Goal: Information Seeking & Learning: Find specific fact

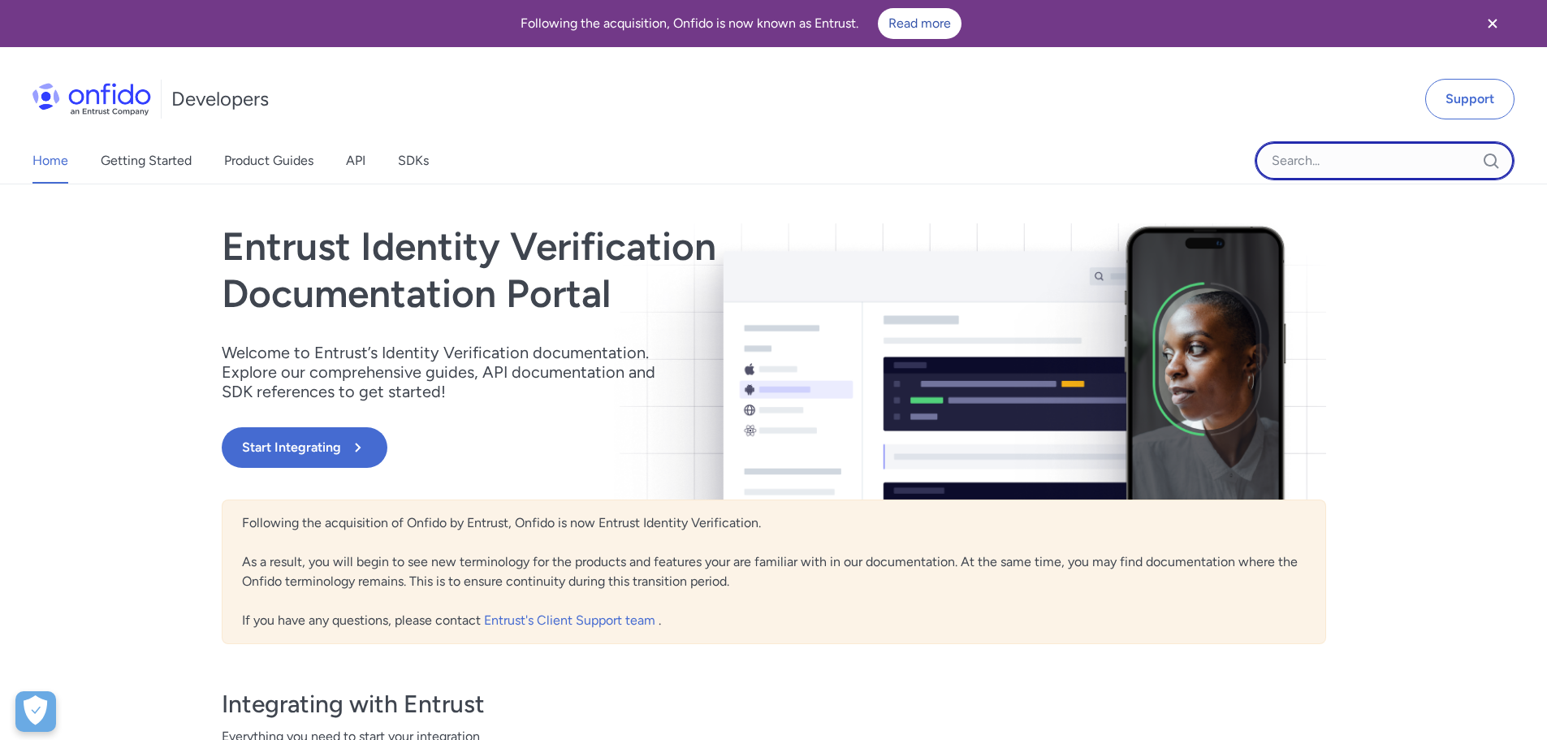
click at [1360, 171] on input "Onfido search input field" at bounding box center [1385, 160] width 260 height 39
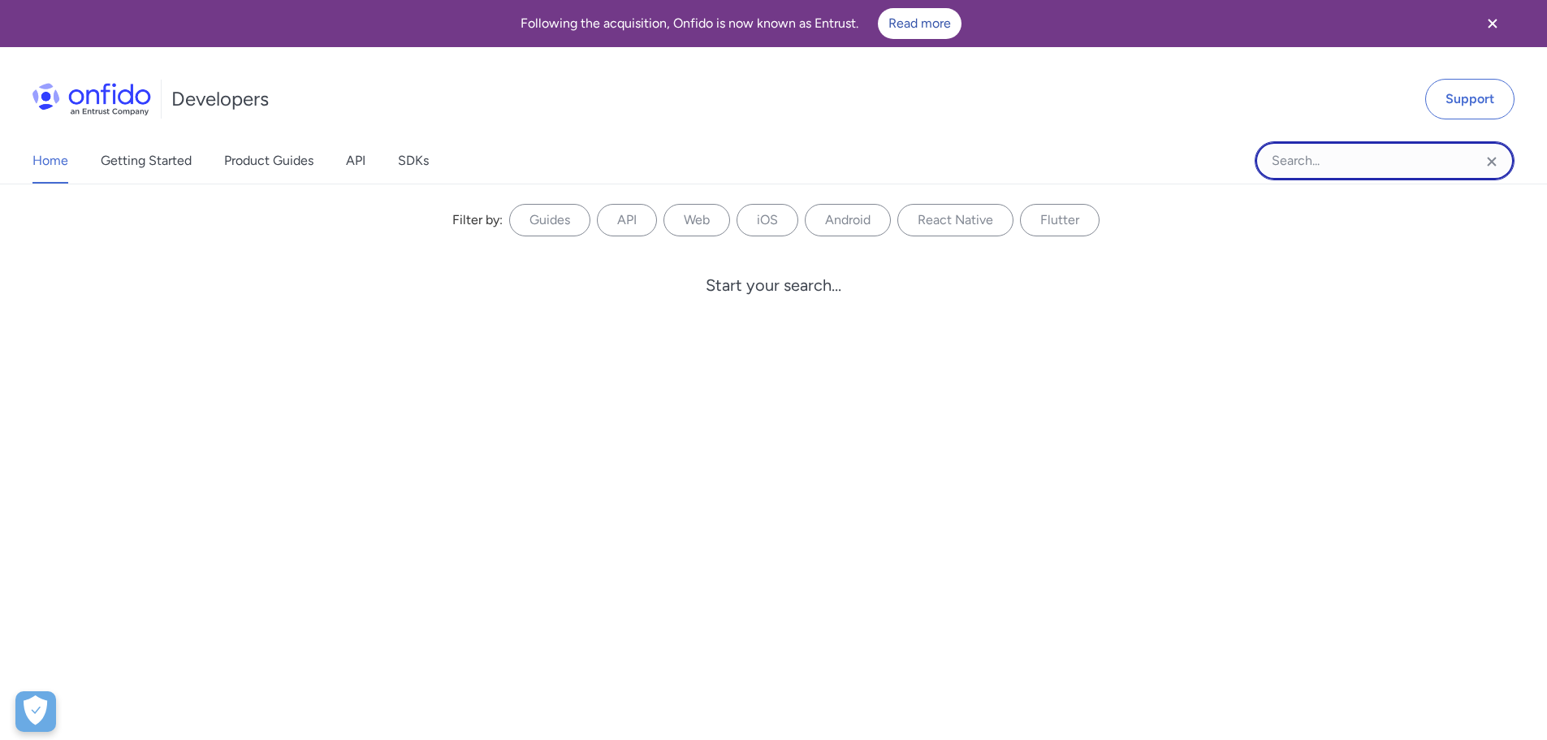
click at [1300, 156] on input "Onfido search input field" at bounding box center [1385, 160] width 260 height 39
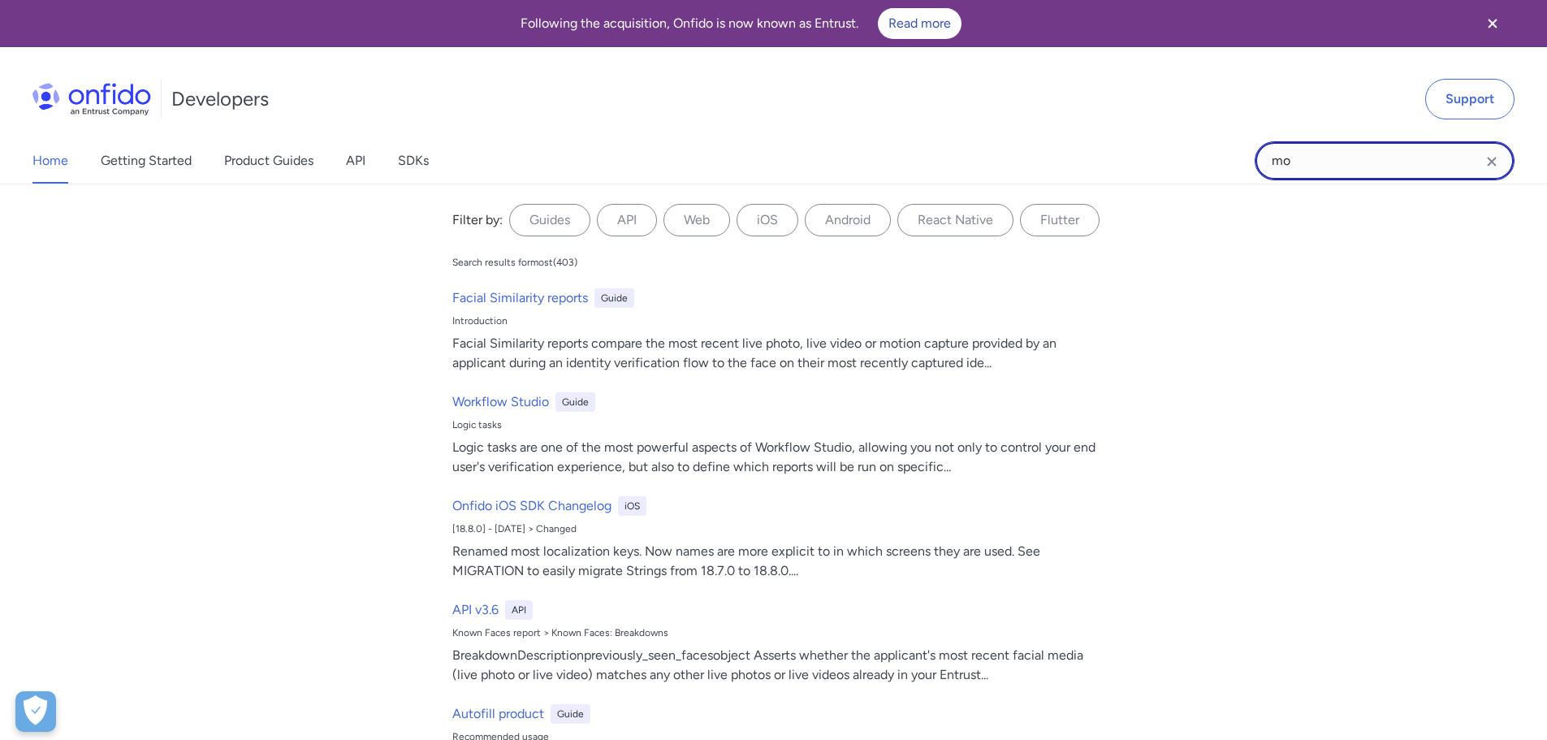
type input "m"
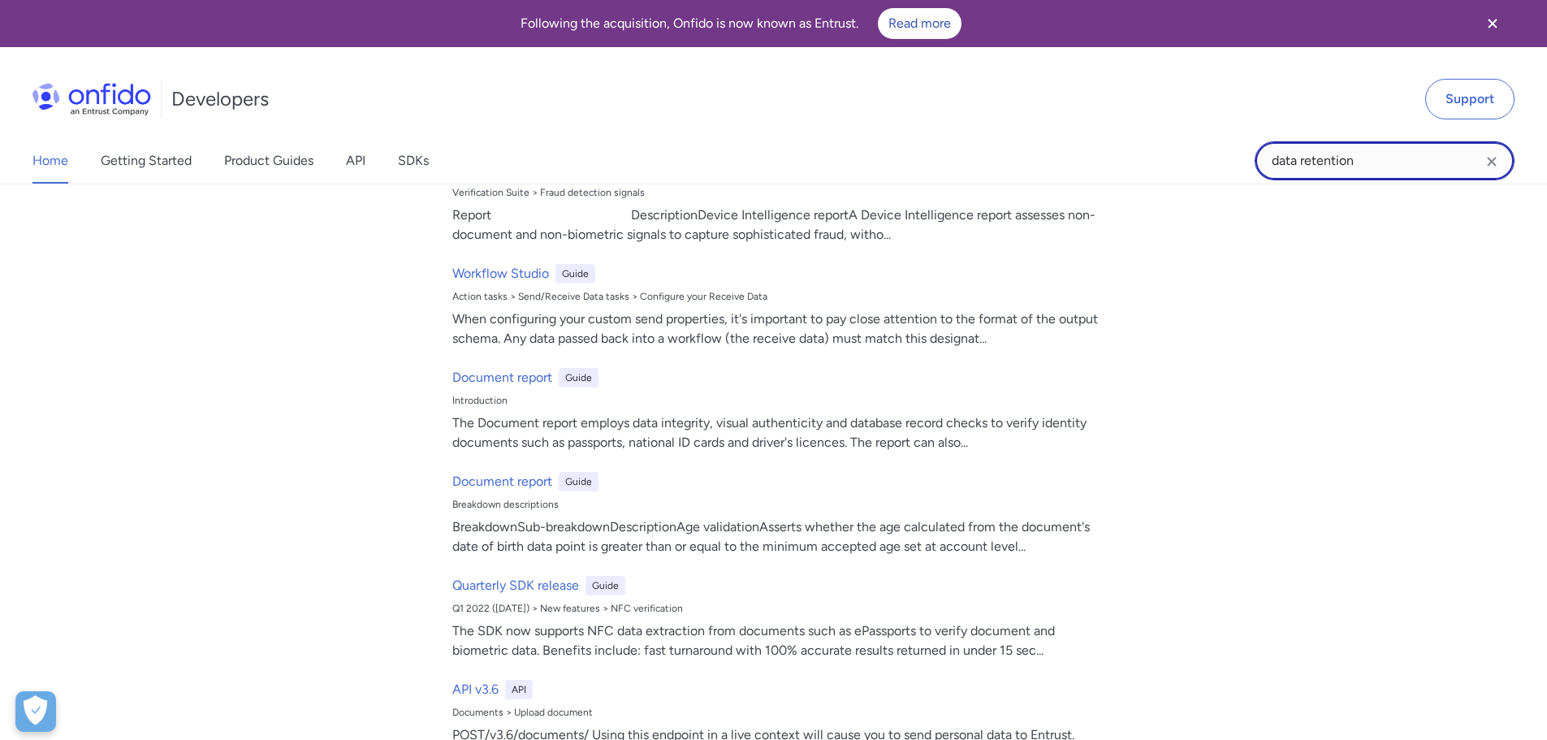
scroll to position [1218, 0]
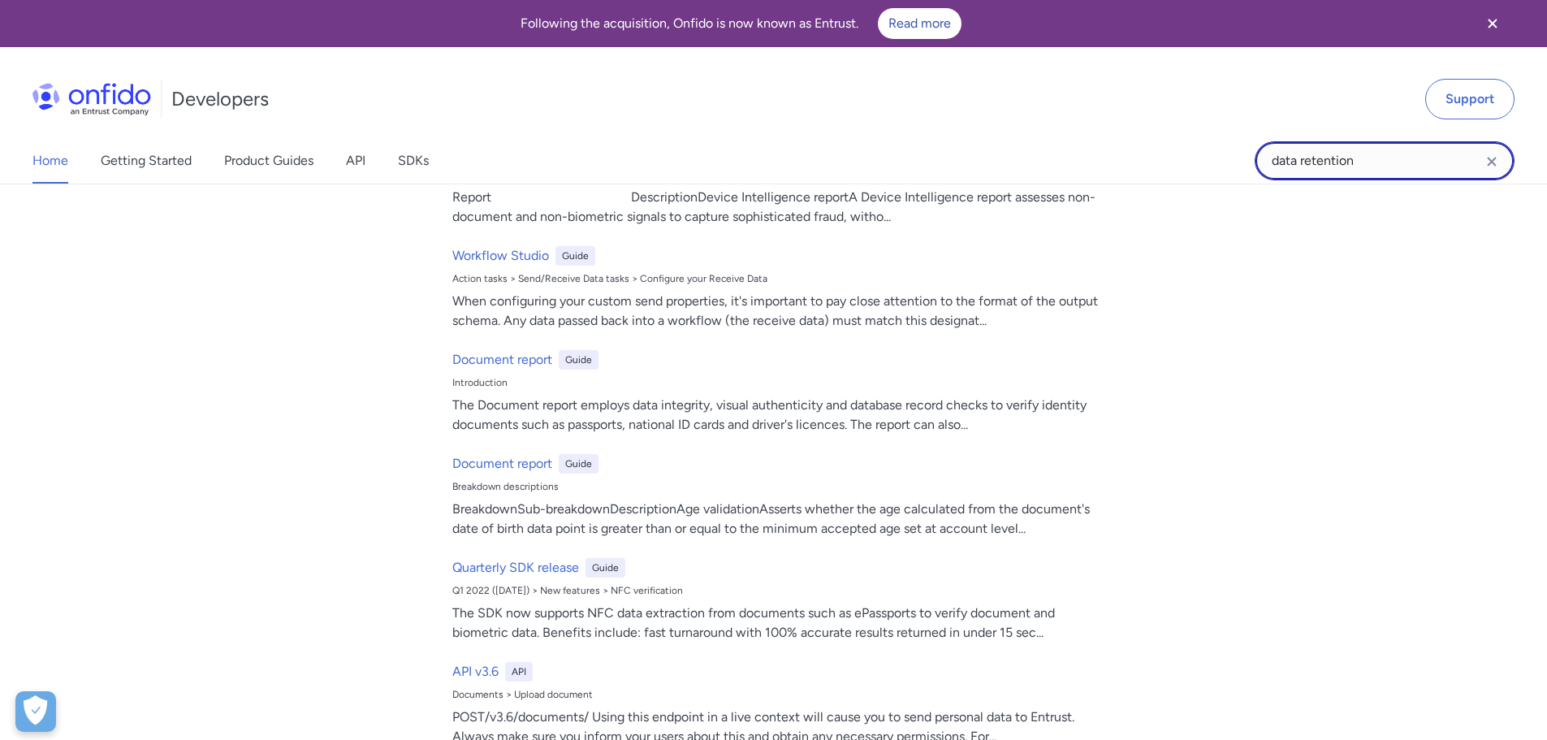
click at [1333, 163] on input "data retention" at bounding box center [1385, 160] width 260 height 39
click at [1373, 158] on input "data retention" at bounding box center [1385, 160] width 260 height 39
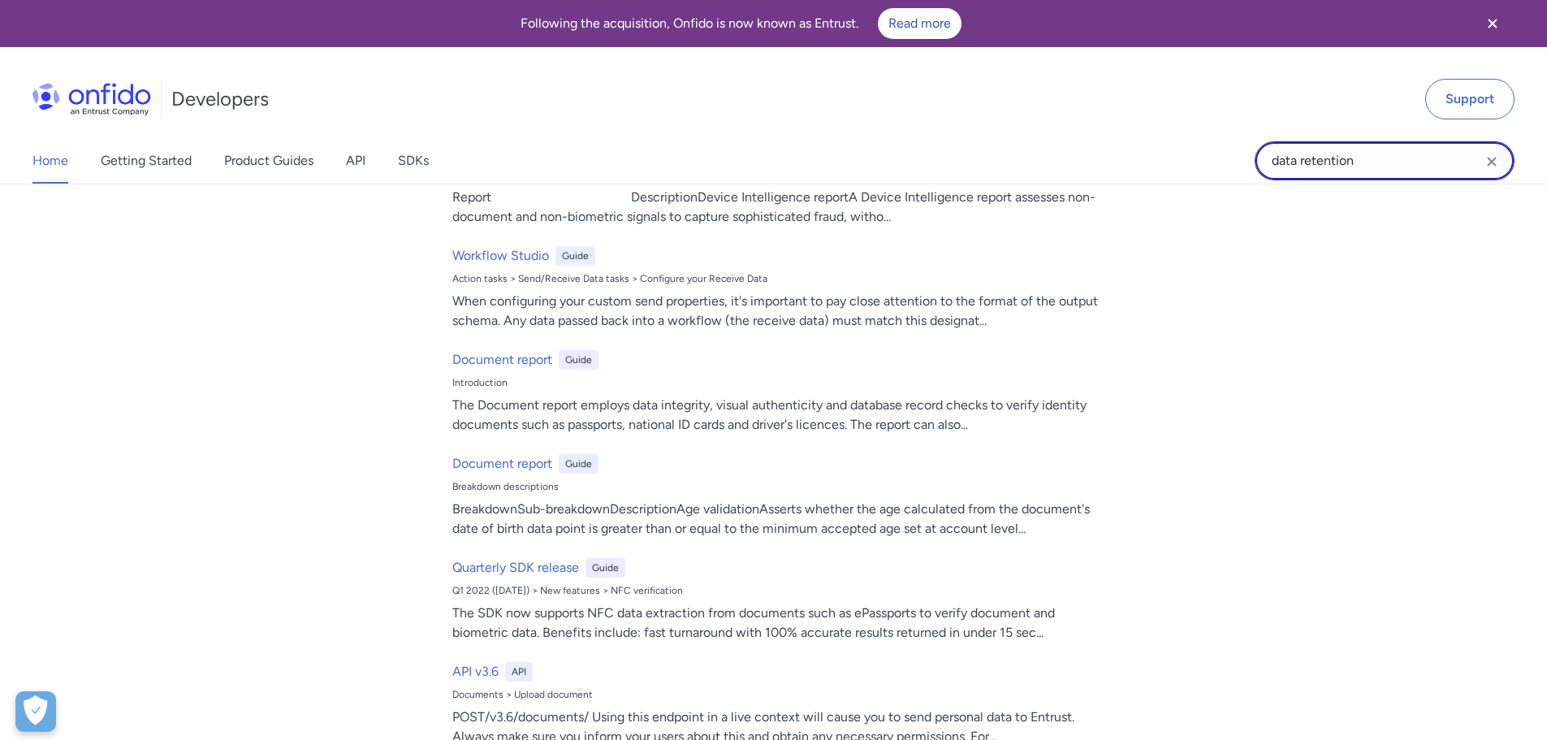
click at [1360, 160] on input "data retention" at bounding box center [1385, 160] width 260 height 39
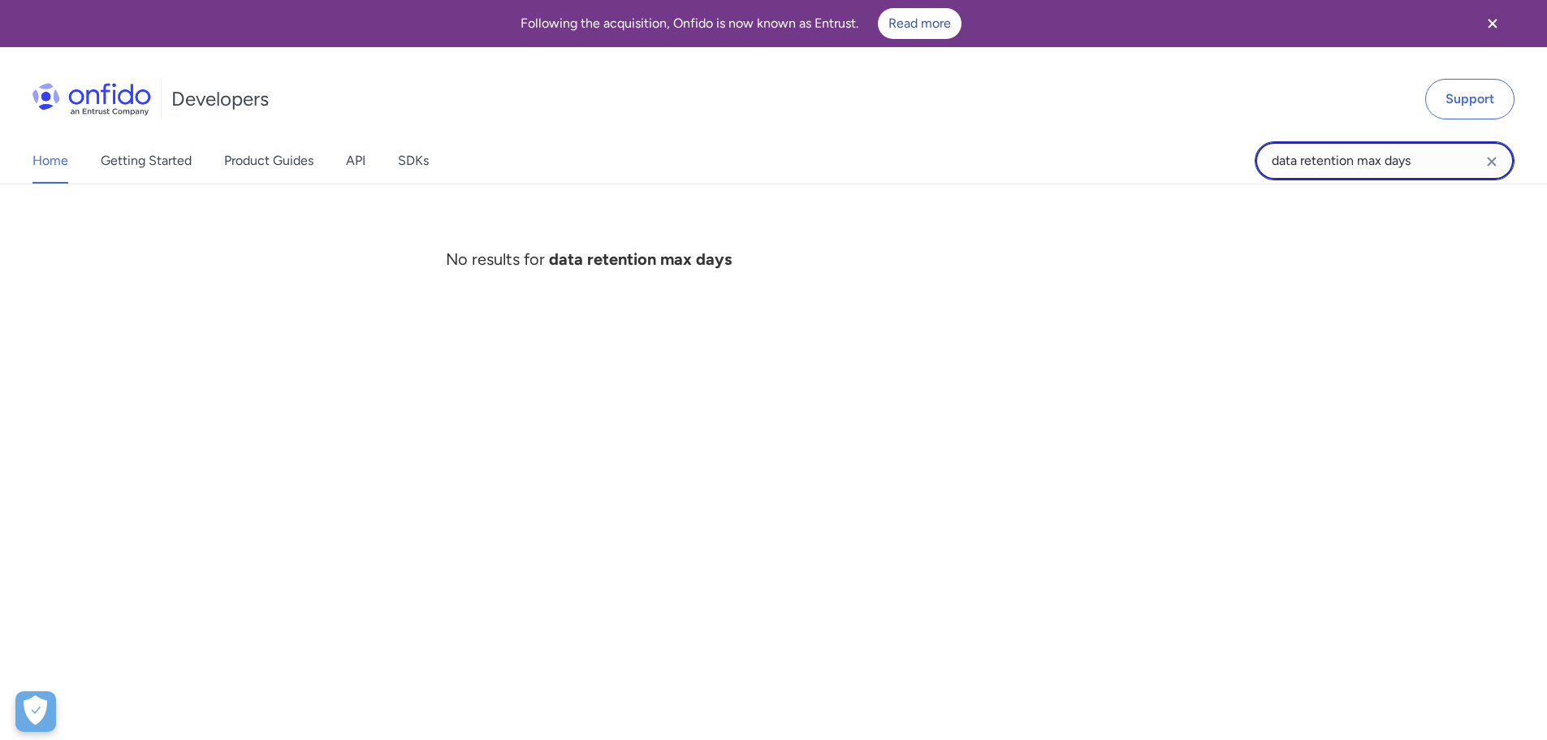
click at [1447, 165] on input "data retention max days" at bounding box center [1385, 160] width 260 height 39
drag, startPoint x: 1444, startPoint y: 165, endPoint x: 1198, endPoint y: 170, distance: 246.1
click at [1198, 170] on div "Home Getting Started Product Guides API SDKs data retention max days data reten…" at bounding box center [773, 160] width 1547 height 45
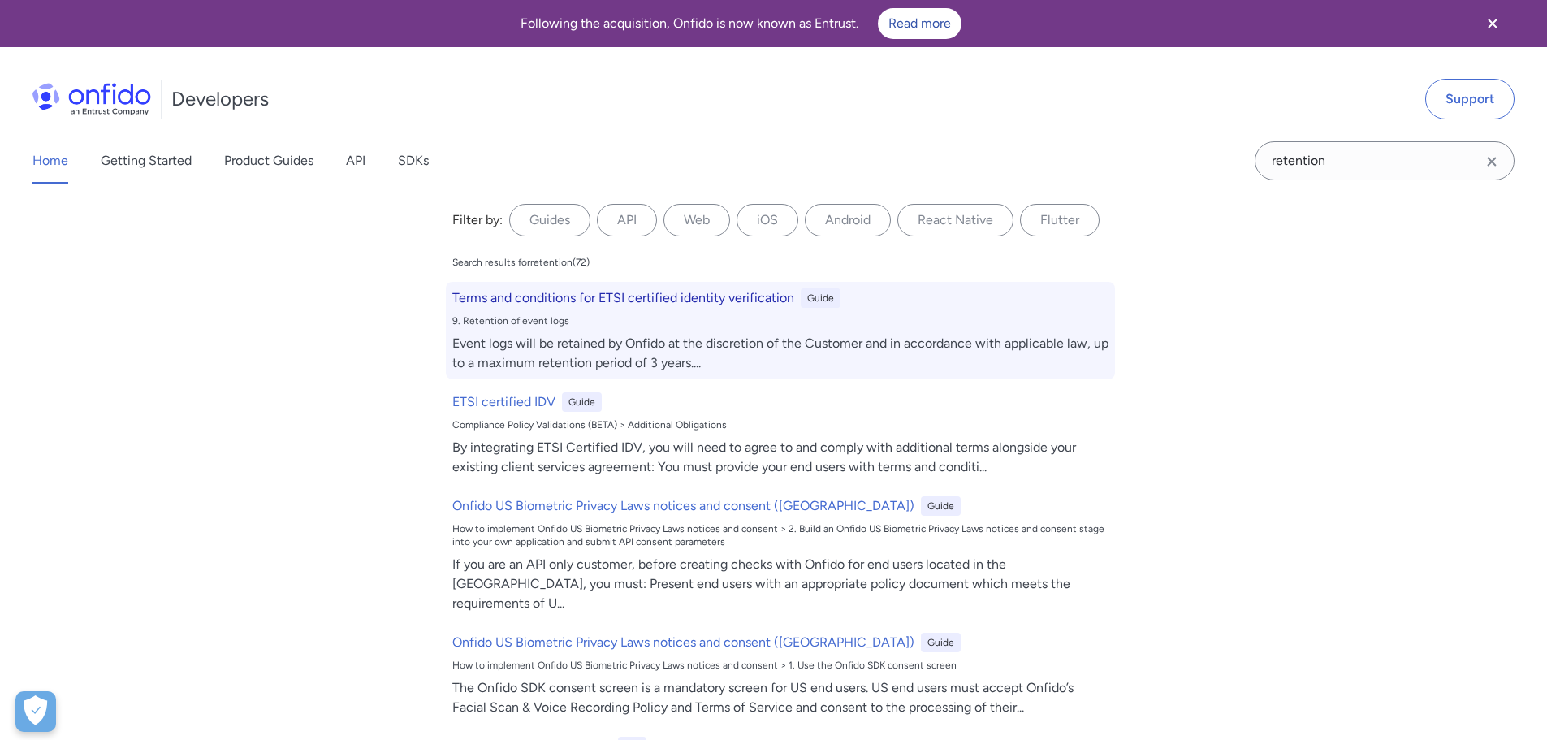
click at [646, 337] on div "Event logs will be retained by Onfido at the discretion of the Customer and in …" at bounding box center [780, 353] width 656 height 39
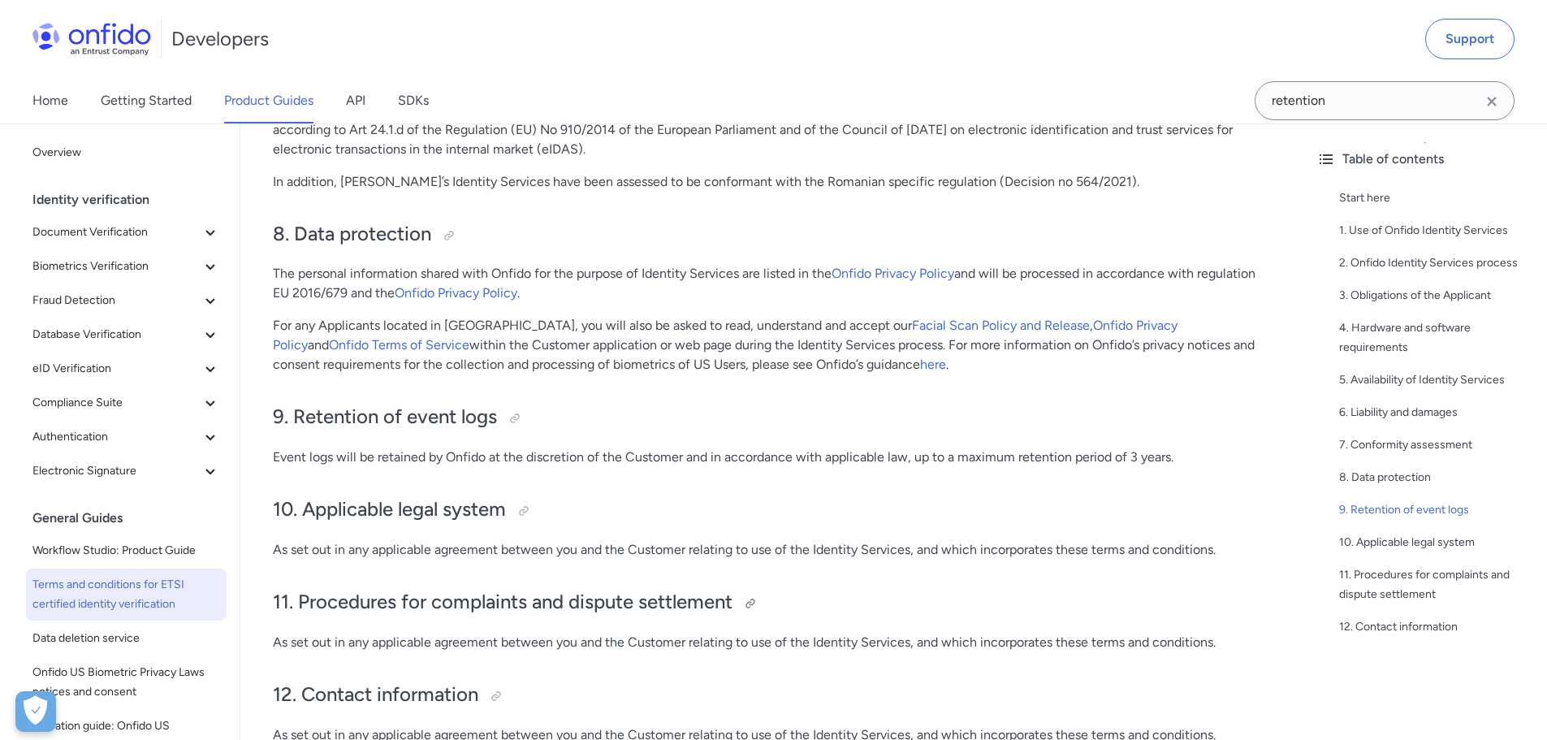
scroll to position [2052, 0]
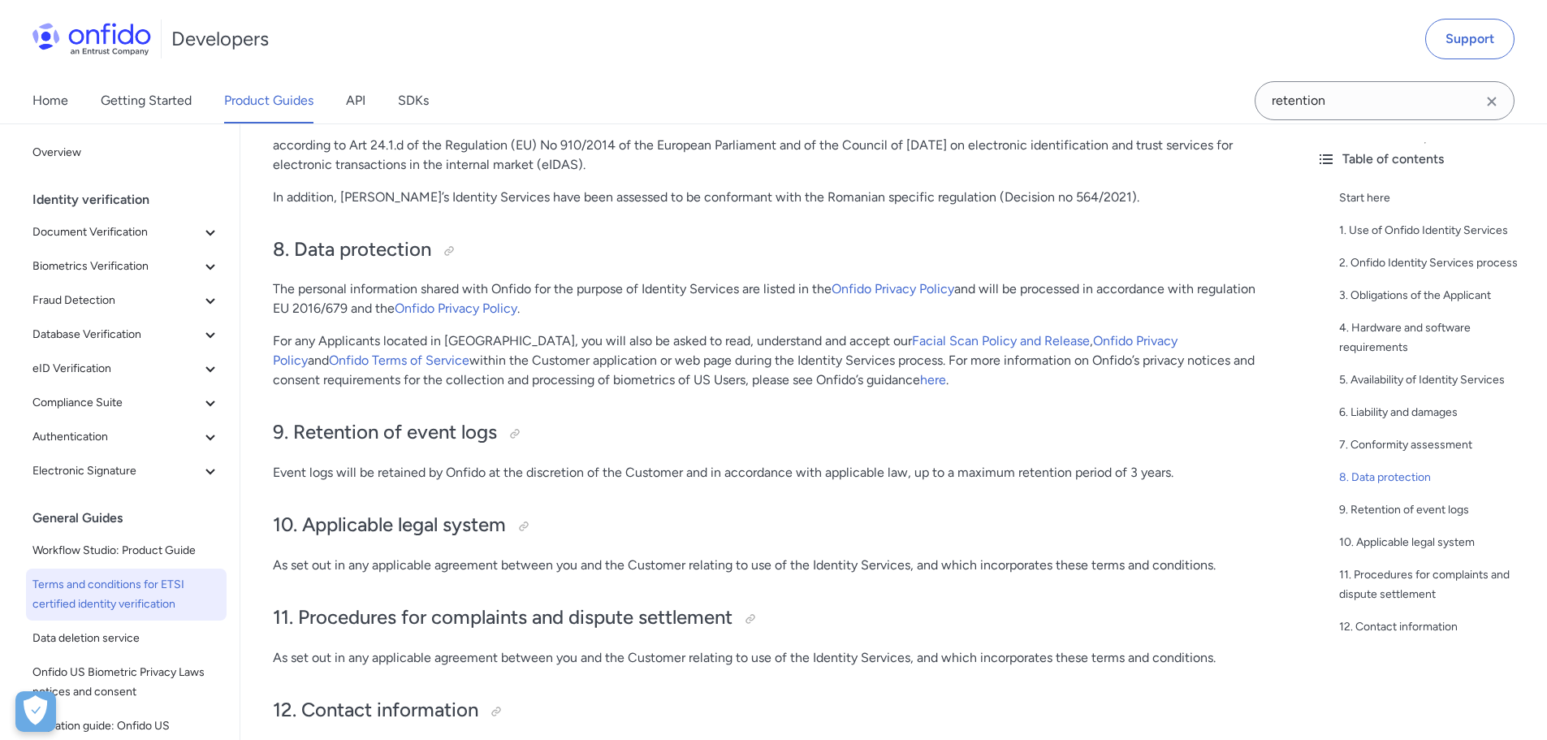
click at [1137, 474] on p "Event logs will be retained by Onfido at the discretion of the Customer and in …" at bounding box center [772, 472] width 998 height 19
drag, startPoint x: 1131, startPoint y: 474, endPoint x: 1169, endPoint y: 473, distance: 38.2
click at [1169, 473] on p "Event logs will be retained by Onfido at the discretion of the Customer and in …" at bounding box center [772, 472] width 998 height 19
copy p "3 years"
click at [811, 522] on h2 "10. Applicable legal system" at bounding box center [772, 526] width 998 height 28
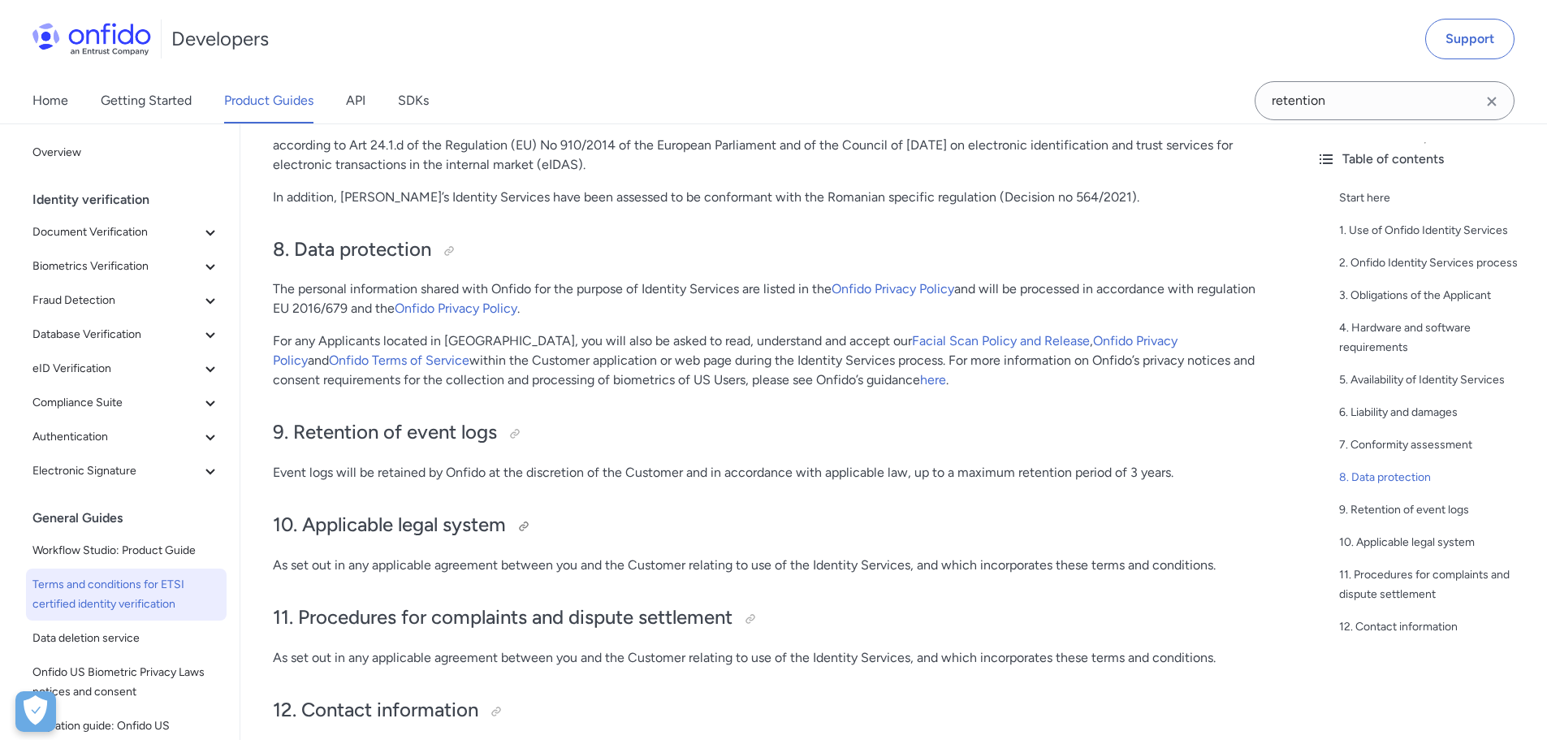
click at [811, 522] on h2 "10. Applicable legal system" at bounding box center [772, 526] width 998 height 28
click at [514, 432] on div at bounding box center [514, 433] width 13 height 13
click at [1293, 104] on input "retention" at bounding box center [1385, 100] width 260 height 39
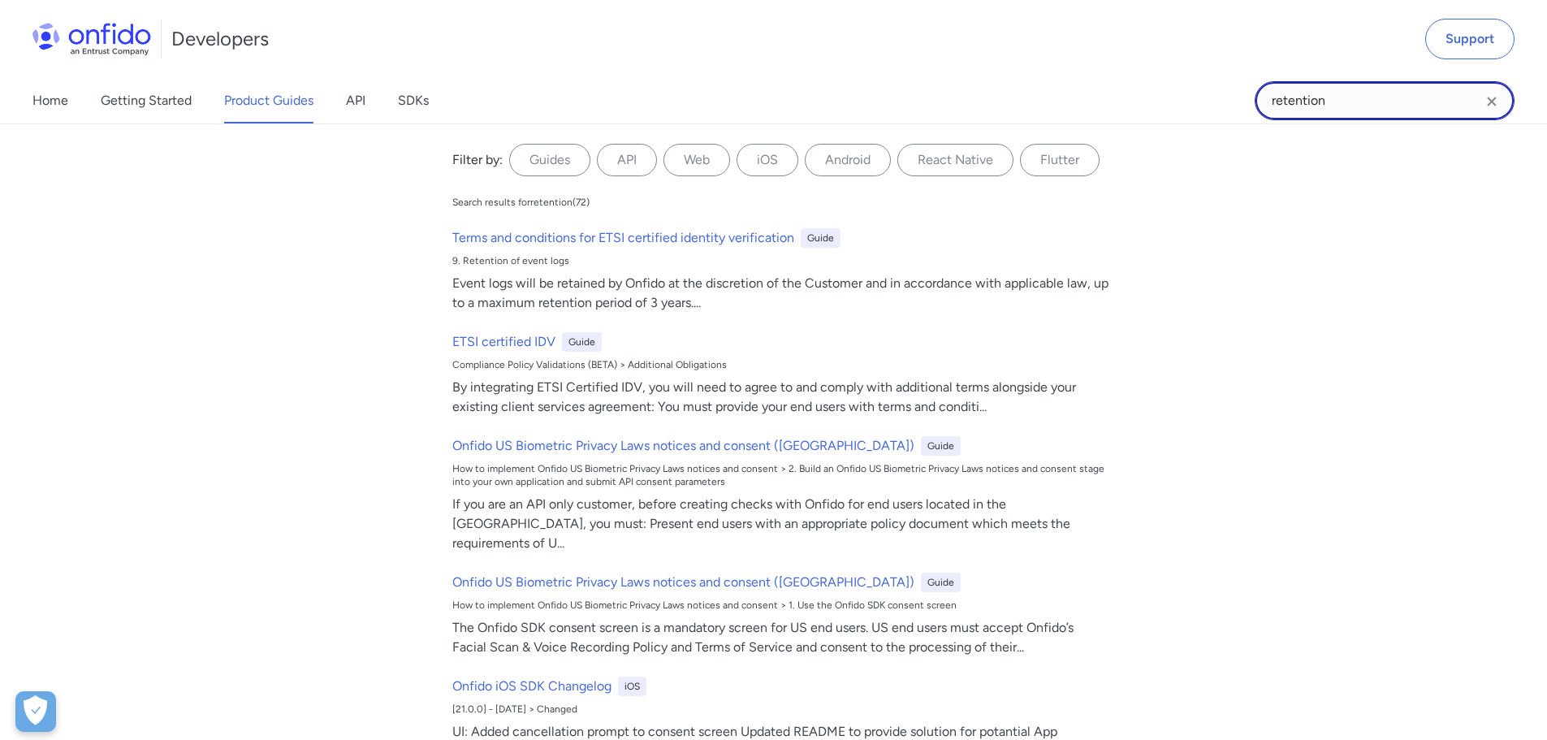
click at [1293, 104] on input "retention" at bounding box center [1385, 100] width 260 height 39
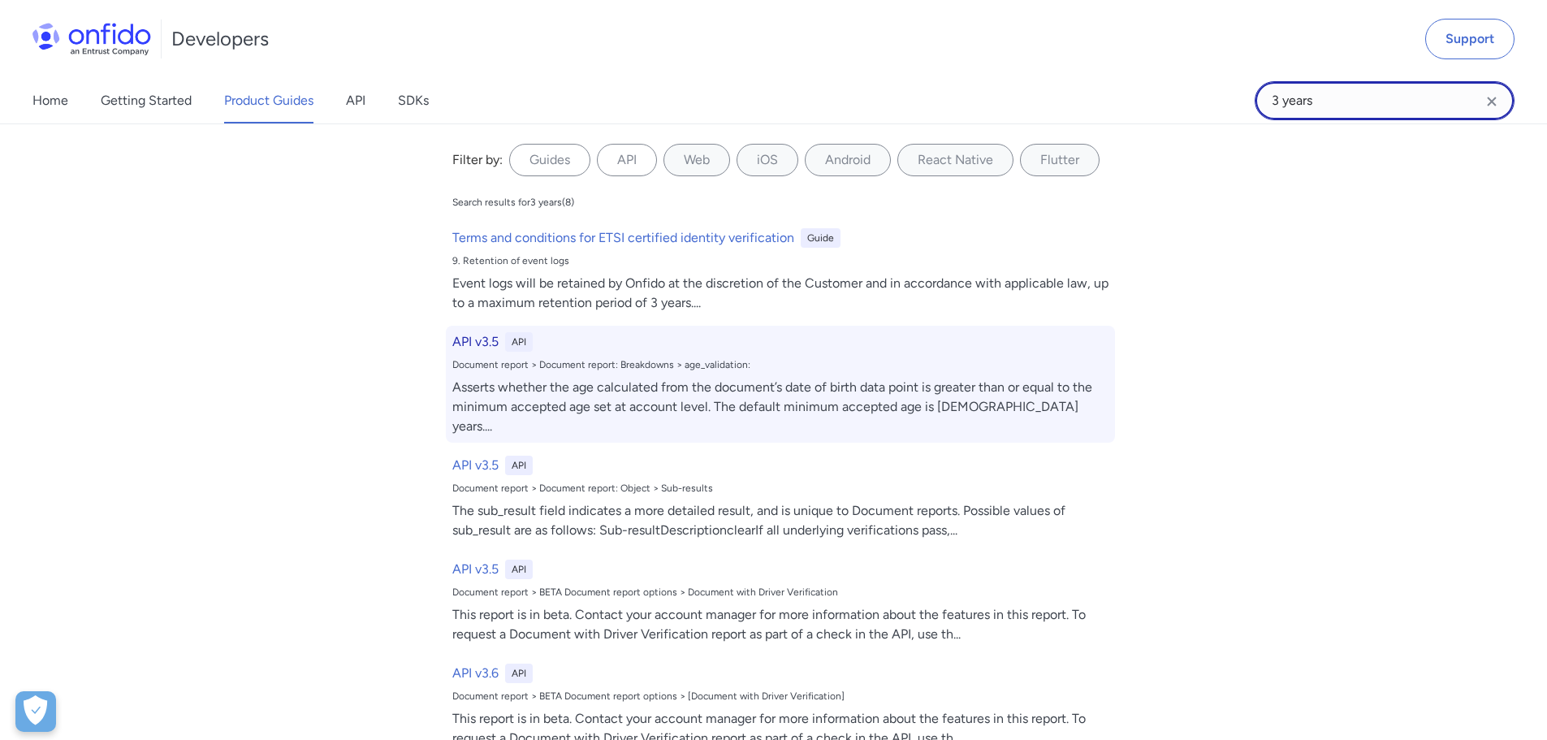
type input "3 years"
click at [535, 372] on div "API v3.5 API Document report > Document report: Breakdowns > age_validation: As…" at bounding box center [780, 384] width 669 height 117
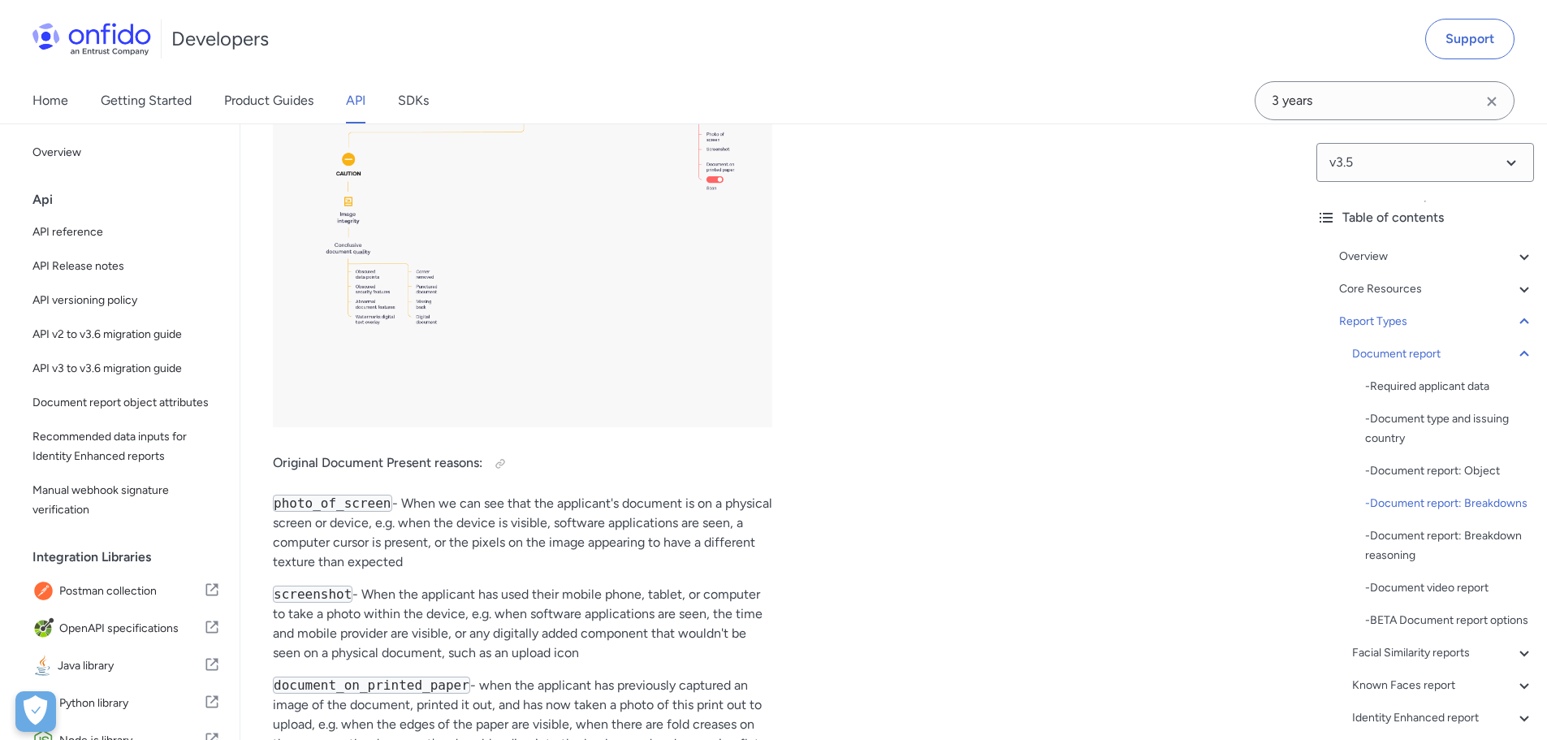
scroll to position [55439, 0]
drag, startPoint x: 377, startPoint y: 575, endPoint x: 401, endPoint y: 519, distance: 61.1
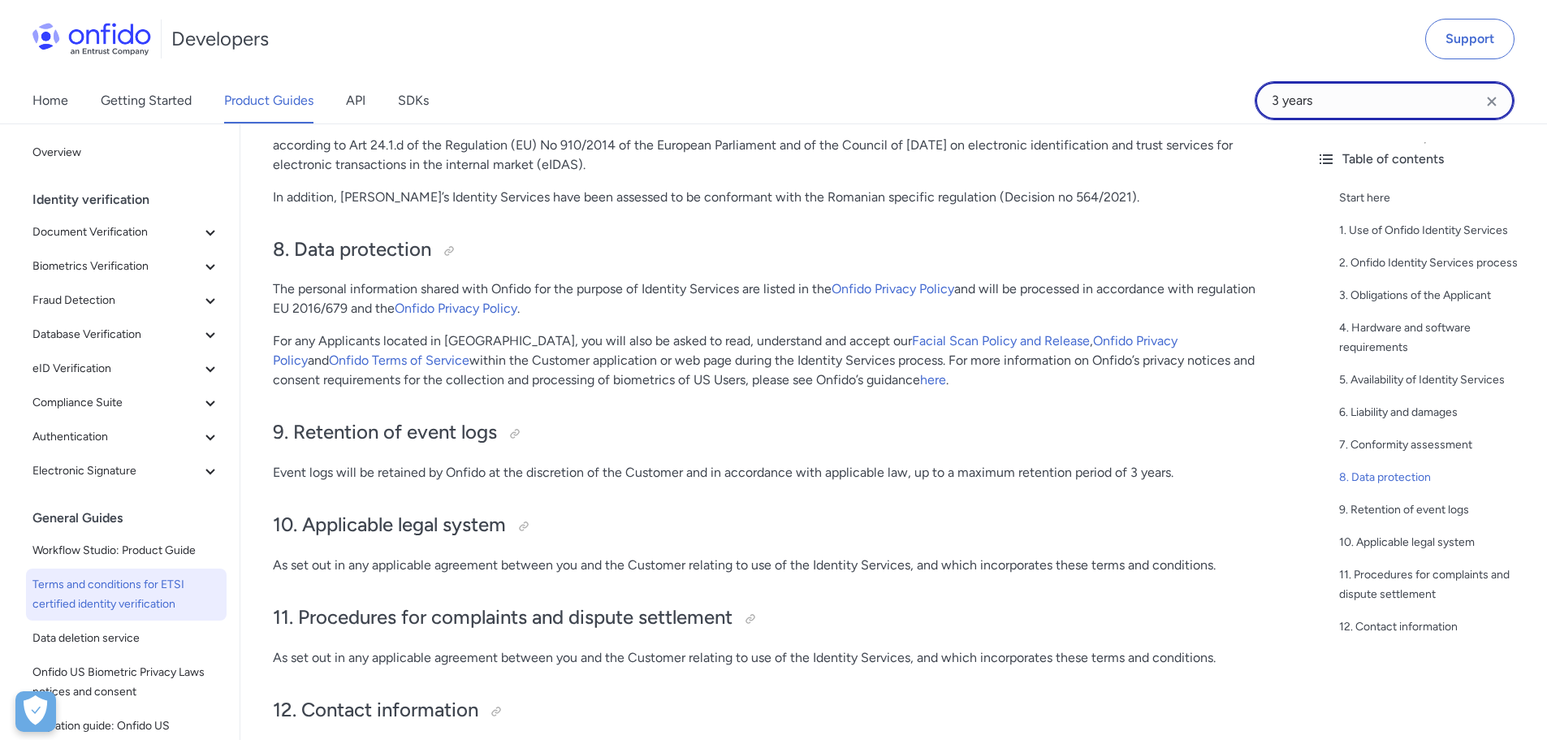
click at [1334, 104] on input "3 years" at bounding box center [1385, 100] width 260 height 39
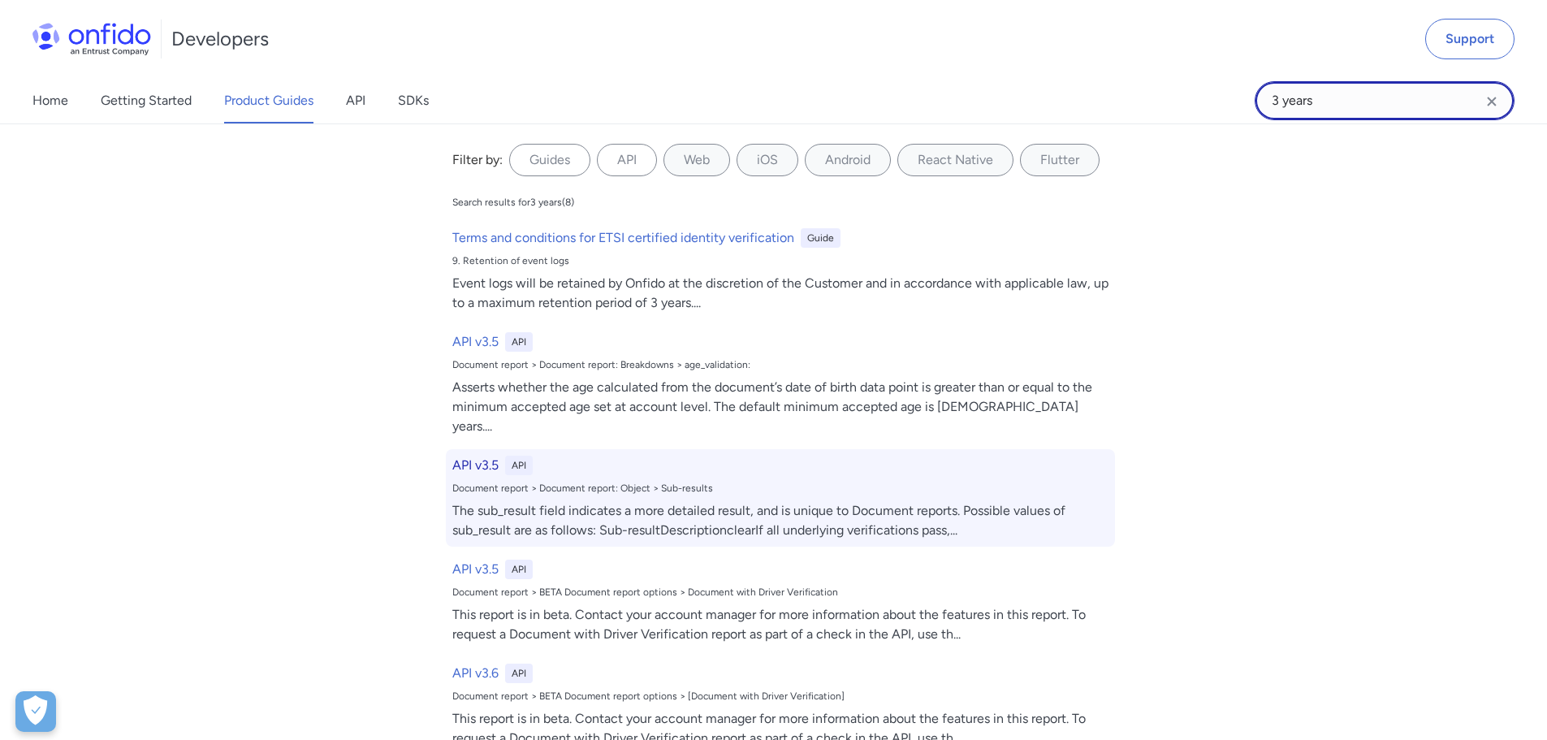
scroll to position [1812, 0]
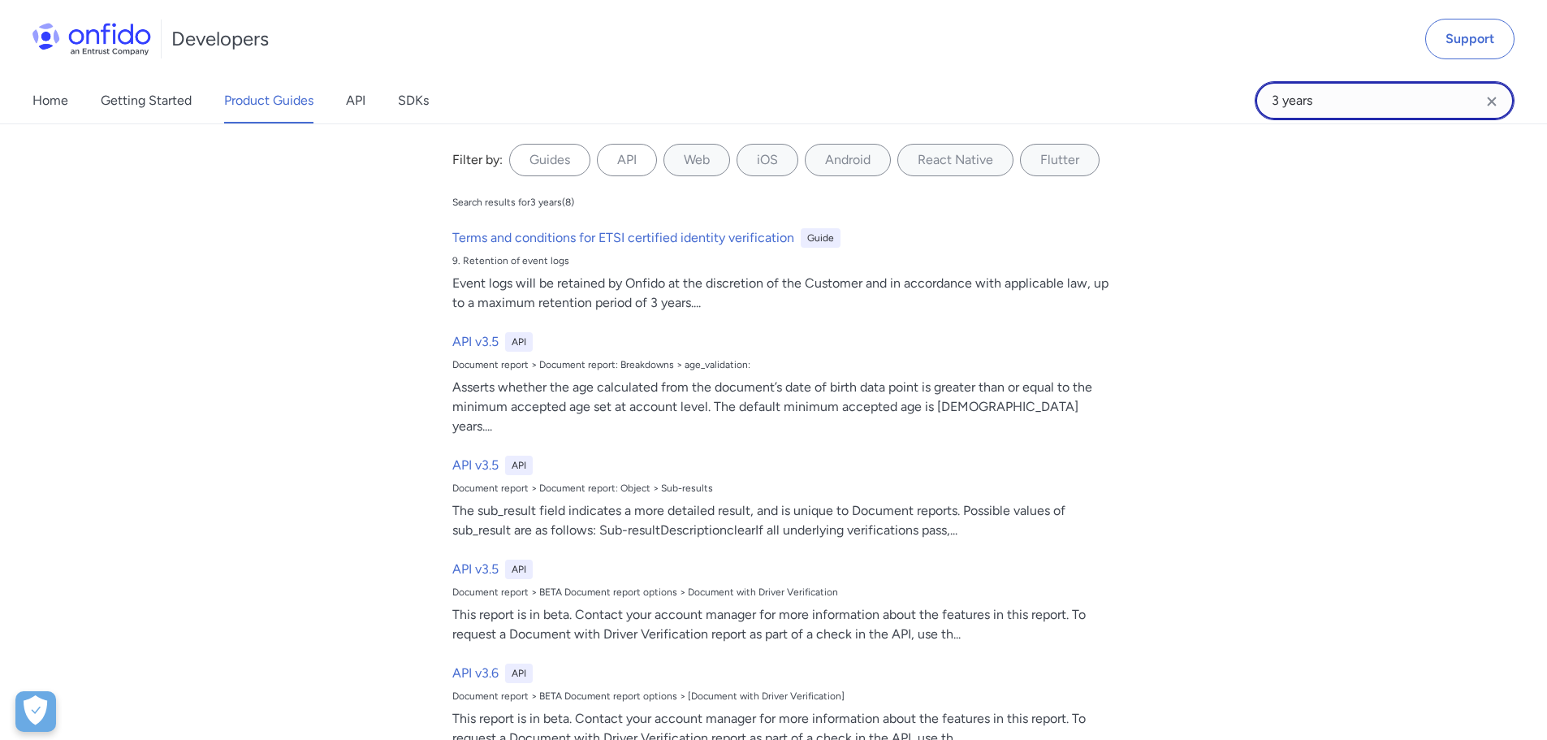
click at [1290, 100] on input "3 years" at bounding box center [1385, 100] width 260 height 39
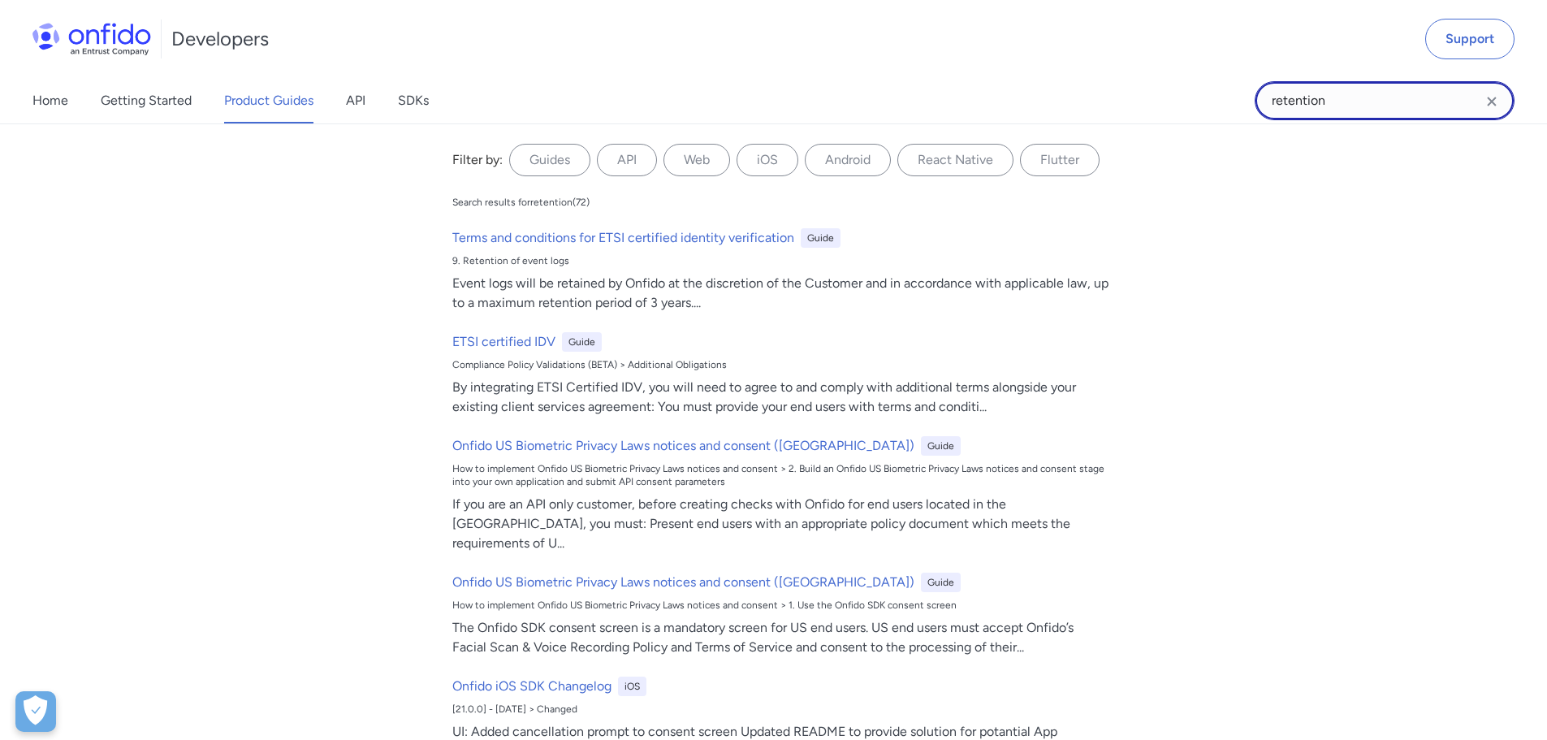
type input "retention"
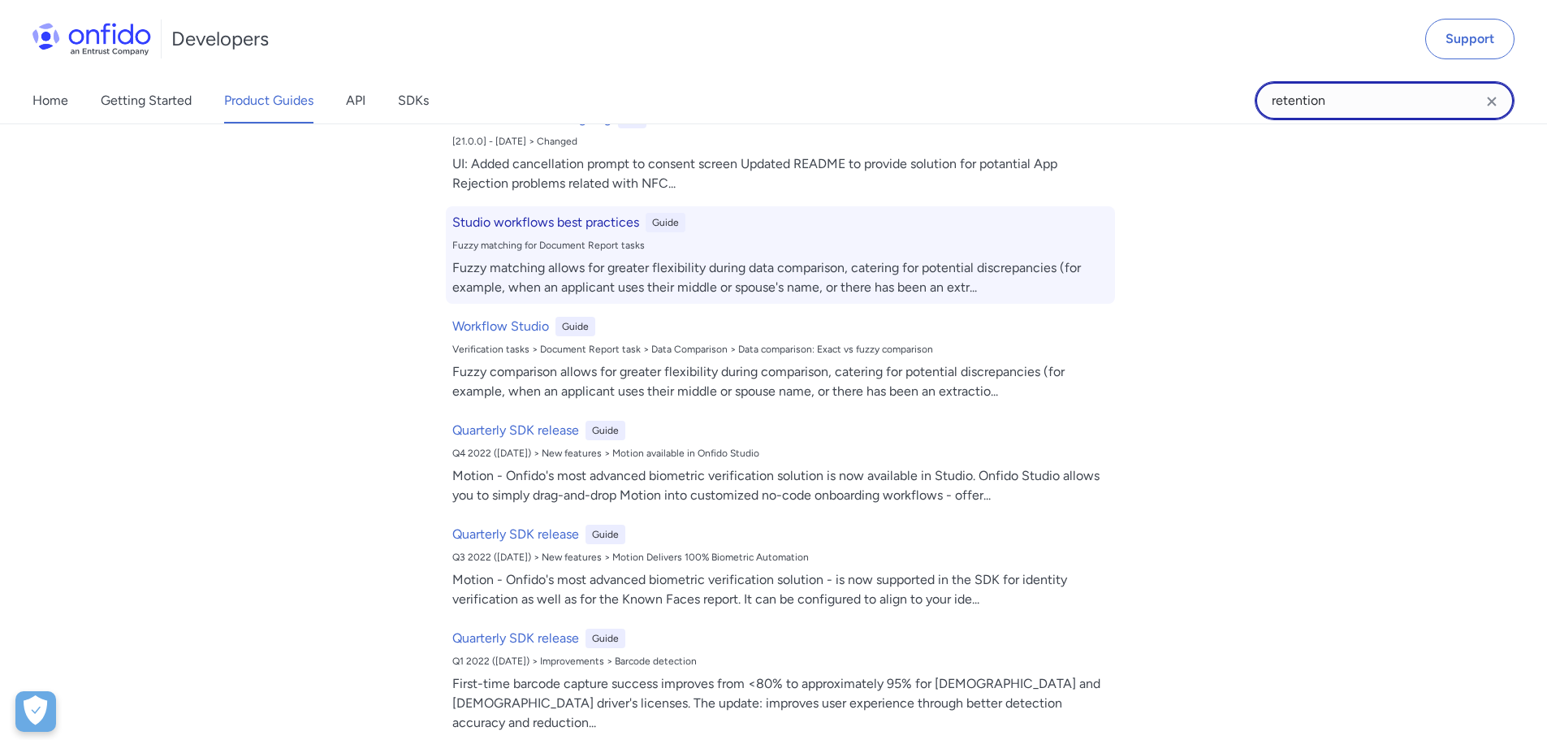
scroll to position [569, 0]
